Goal: Entertainment & Leisure: Consume media (video, audio)

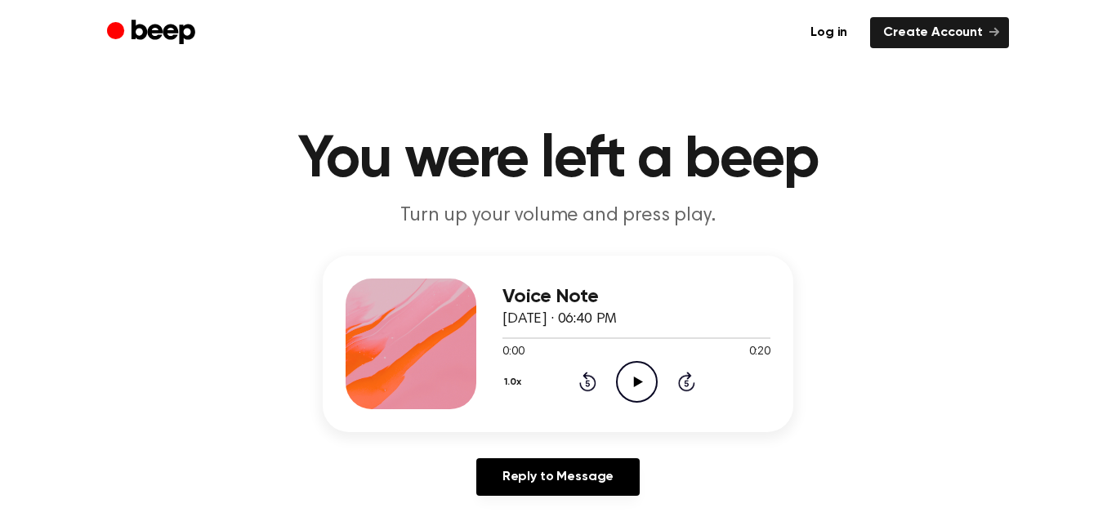
click at [622, 376] on icon "Play Audio" at bounding box center [637, 382] width 42 height 42
click at [630, 372] on icon "Play Audio" at bounding box center [637, 382] width 42 height 42
click at [630, 373] on icon "Play Audio" at bounding box center [637, 382] width 42 height 42
click at [639, 400] on circle at bounding box center [637, 382] width 40 height 40
click at [638, 373] on icon "Play Audio" at bounding box center [637, 382] width 42 height 42
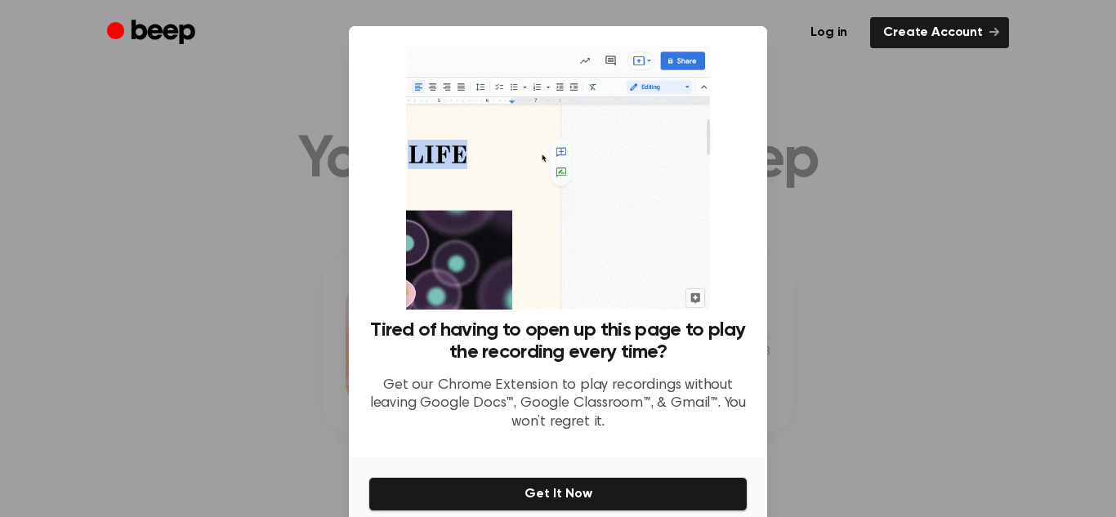
click at [924, 323] on div at bounding box center [558, 258] width 1116 height 517
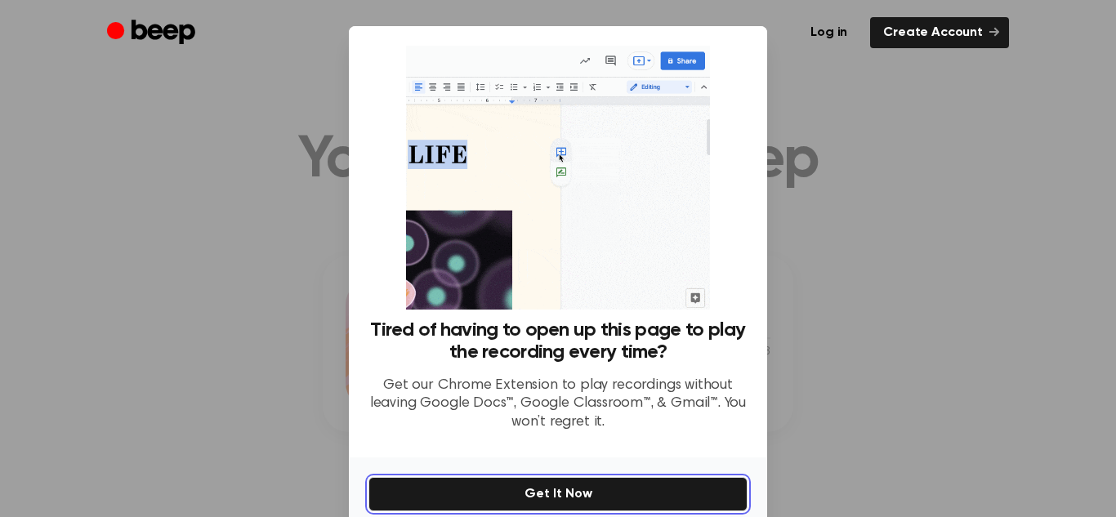
click at [653, 479] on button "Get It Now" at bounding box center [557, 494] width 379 height 34
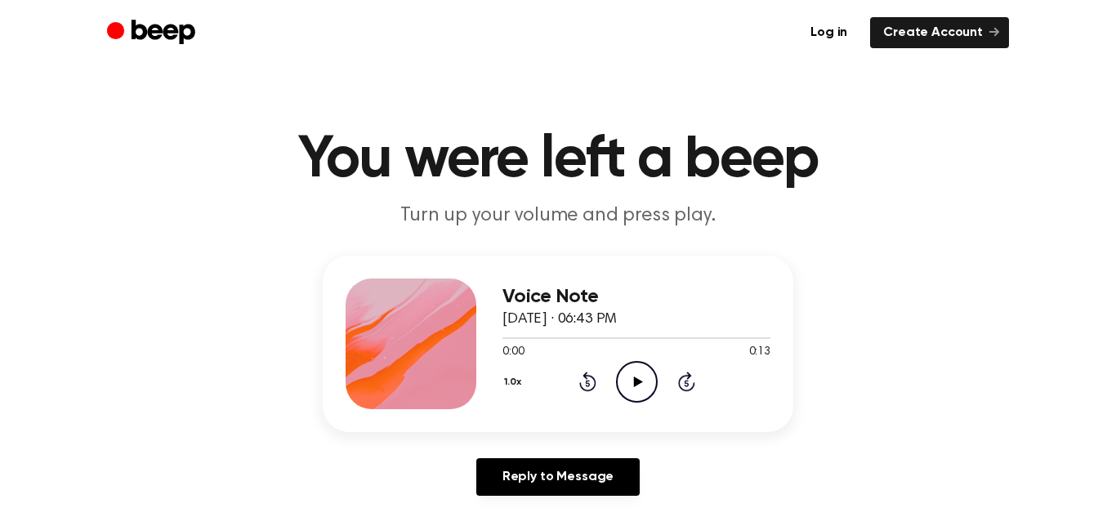
click at [625, 372] on icon "Play Audio" at bounding box center [637, 382] width 42 height 42
click at [632, 372] on icon "Play Audio" at bounding box center [637, 382] width 42 height 42
click at [632, 371] on icon "Play Audio" at bounding box center [637, 382] width 42 height 42
click at [639, 385] on icon "Play Audio" at bounding box center [637, 382] width 42 height 42
drag, startPoint x: 637, startPoint y: 434, endPoint x: 686, endPoint y: 448, distance: 50.7
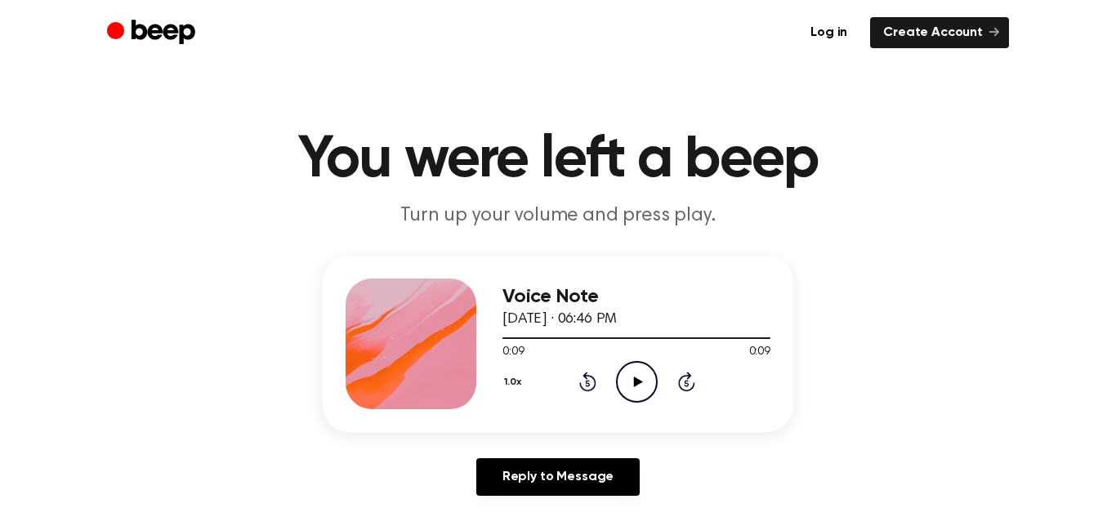
click at [686, 448] on div "Voice Note August 19, 2025 · 06:46 PM 0:09 0:09 Your browser does not support t…" at bounding box center [558, 382] width 1076 height 253
click at [639, 372] on icon "Play Audio" at bounding box center [637, 382] width 42 height 42
